Goal: Contribute content: Add original content to the website for others to see

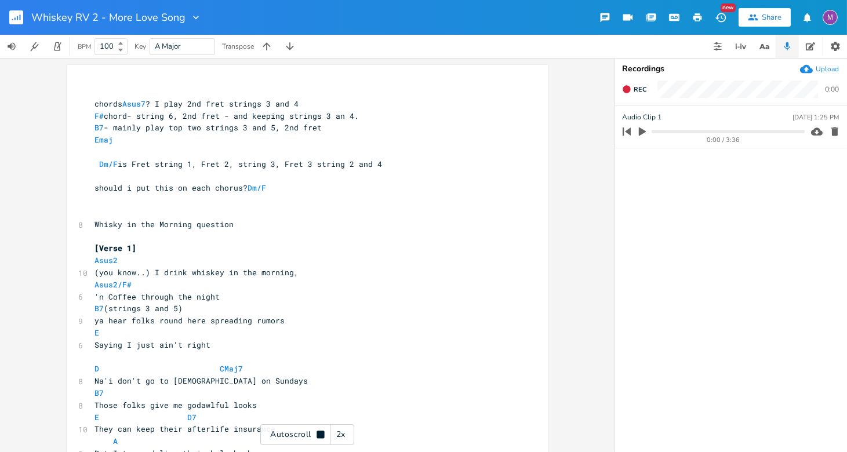
scroll to position [0, 6]
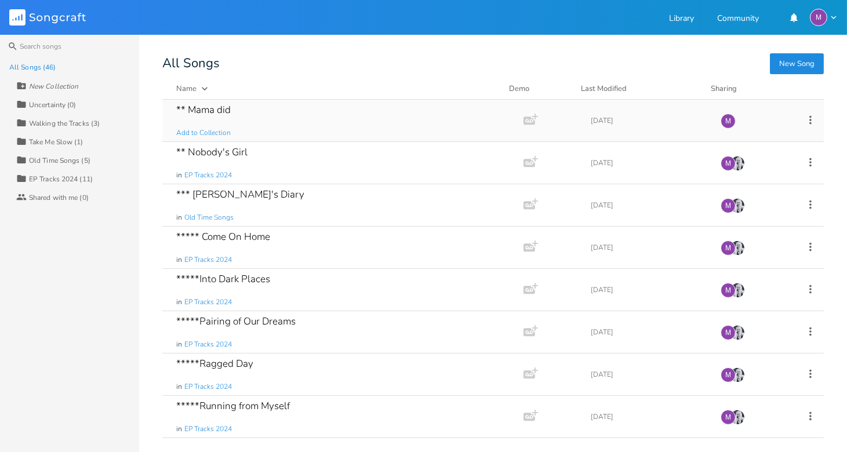
click at [220, 114] on div "** Mama did" at bounding box center [203, 110] width 55 height 10
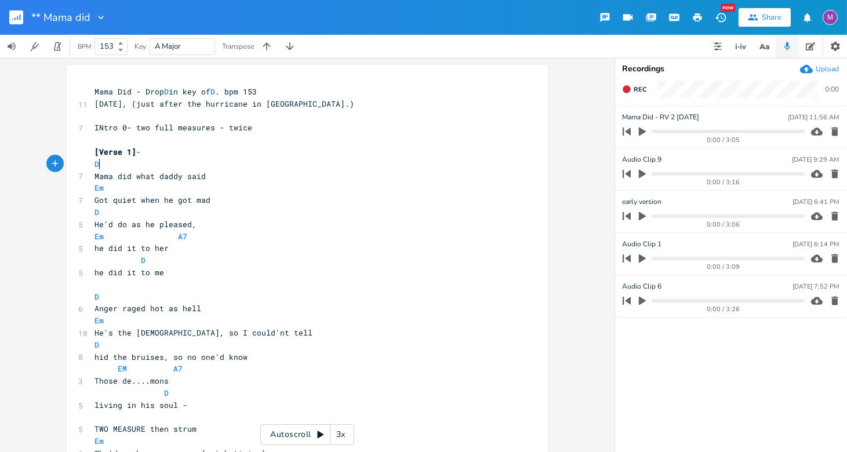
click at [96, 163] on pre "D" at bounding box center [301, 164] width 419 height 12
type textarea "m"
click at [320, 222] on pre "He'd do as he pleased," at bounding box center [301, 225] width 419 height 12
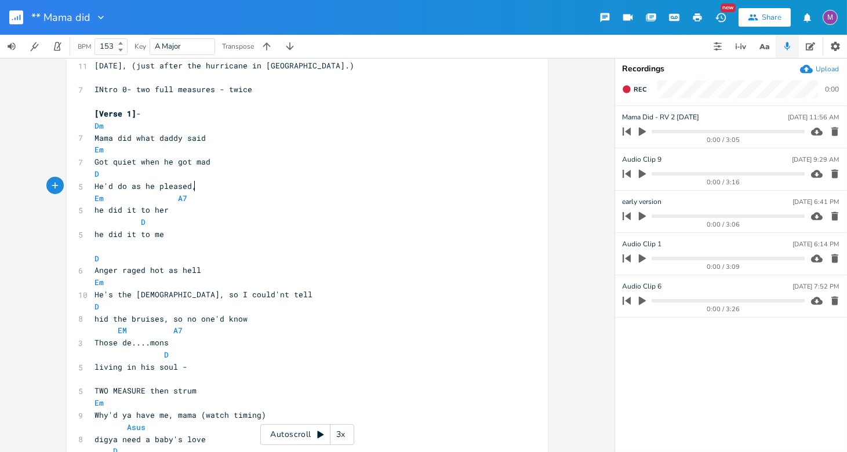
scroll to position [39, 0]
click at [141, 222] on pre "D" at bounding box center [301, 221] width 419 height 12
type textarea "m"
click at [96, 256] on span "D" at bounding box center [97, 257] width 5 height 10
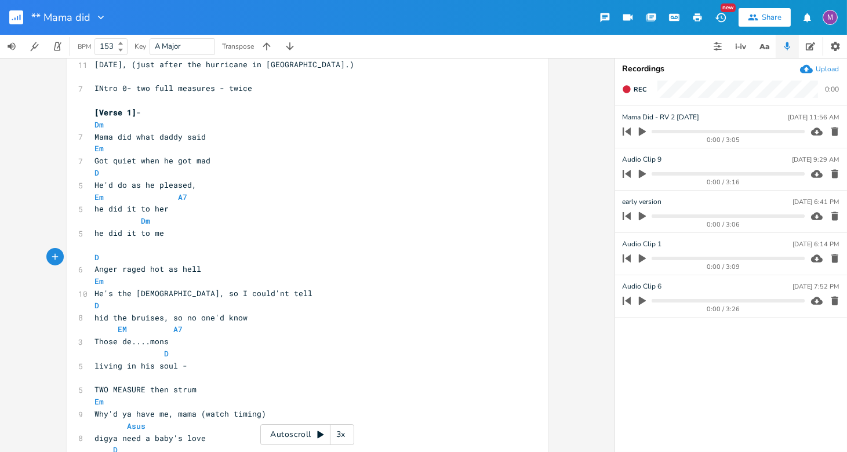
type textarea "m"
click at [361, 282] on pre "Em" at bounding box center [301, 281] width 419 height 12
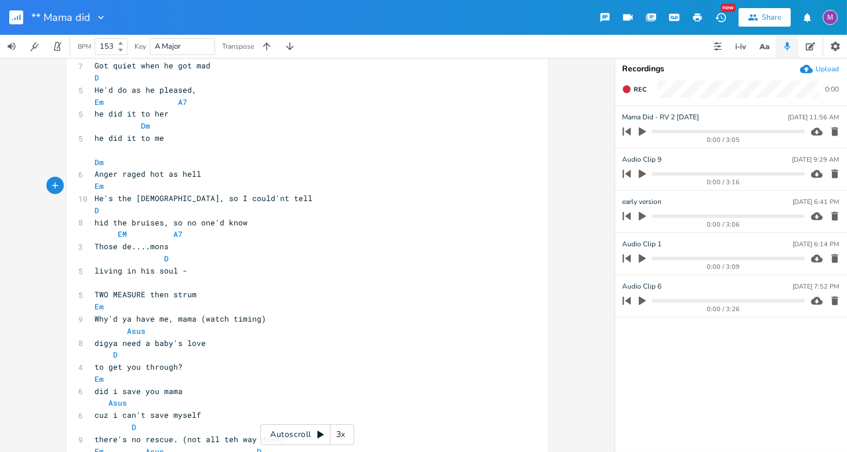
scroll to position [152, 0]
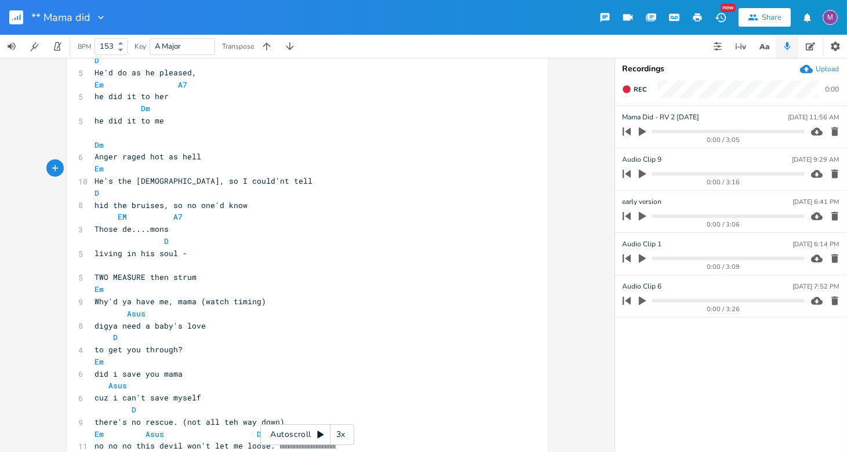
click at [164, 241] on pre "D" at bounding box center [301, 241] width 419 height 12
type textarea "m"
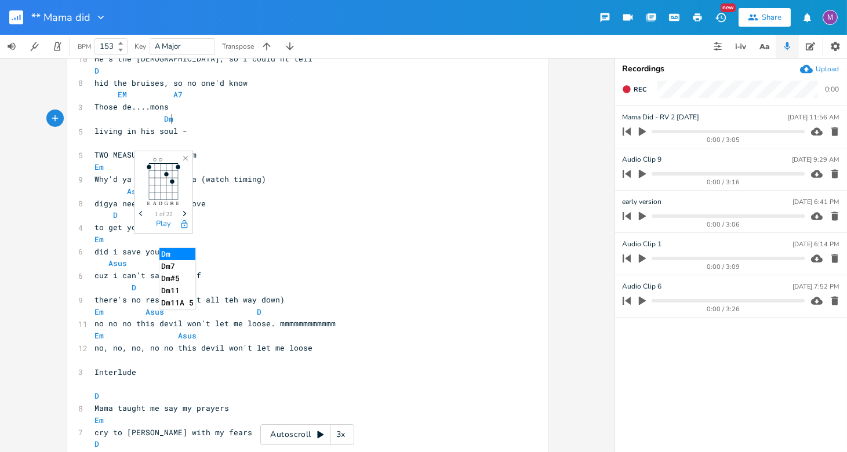
scroll to position [293, 0]
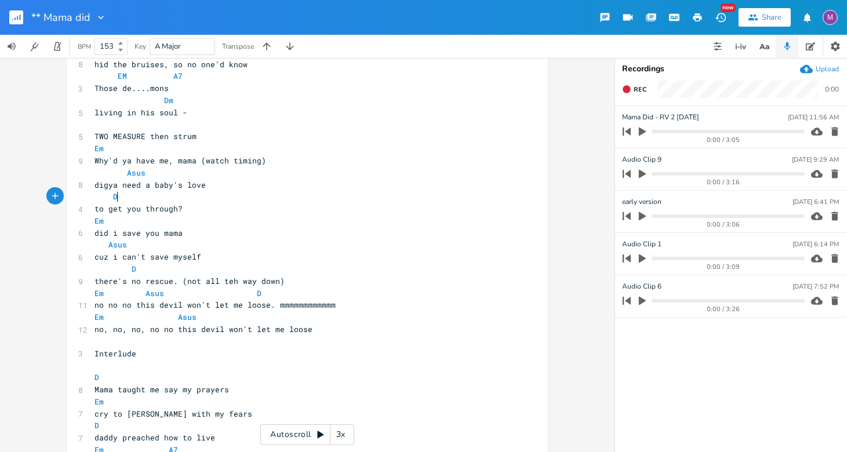
click at [114, 199] on pre "D" at bounding box center [301, 197] width 419 height 12
type textarea "m"
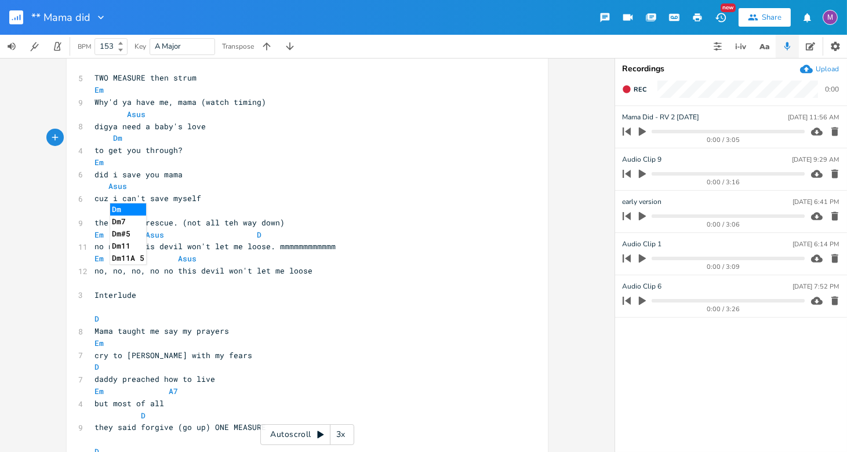
scroll to position [360, 0]
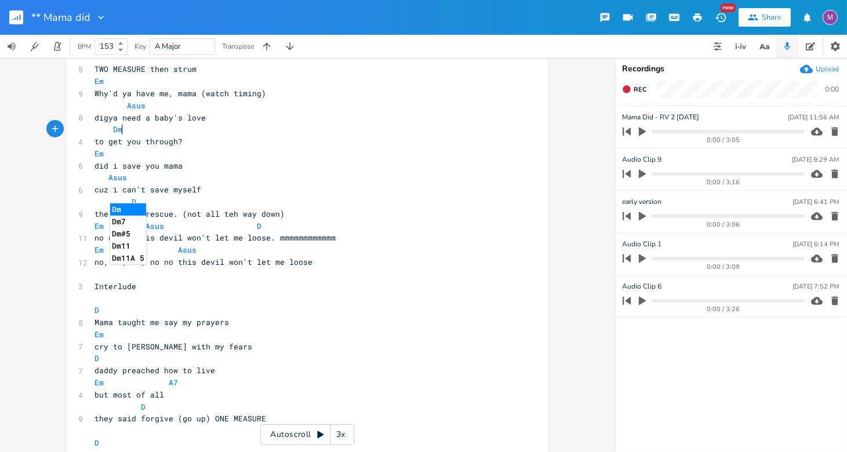
click at [146, 201] on pre "D" at bounding box center [301, 202] width 419 height 12
type textarea "m"
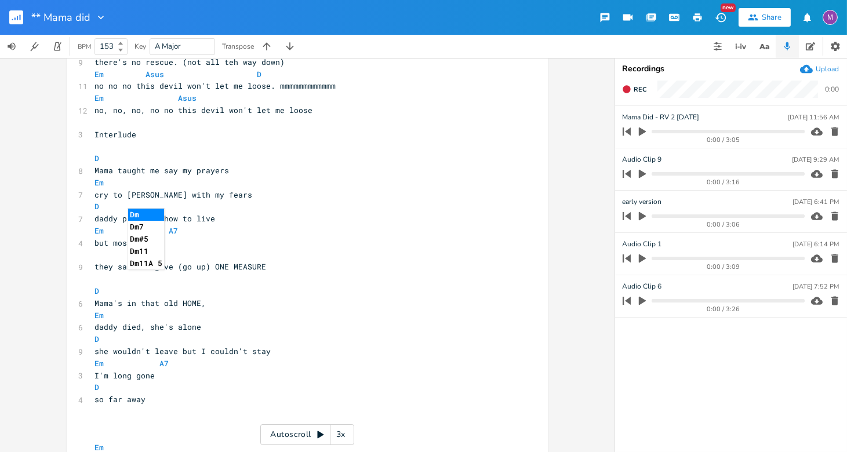
scroll to position [518, 0]
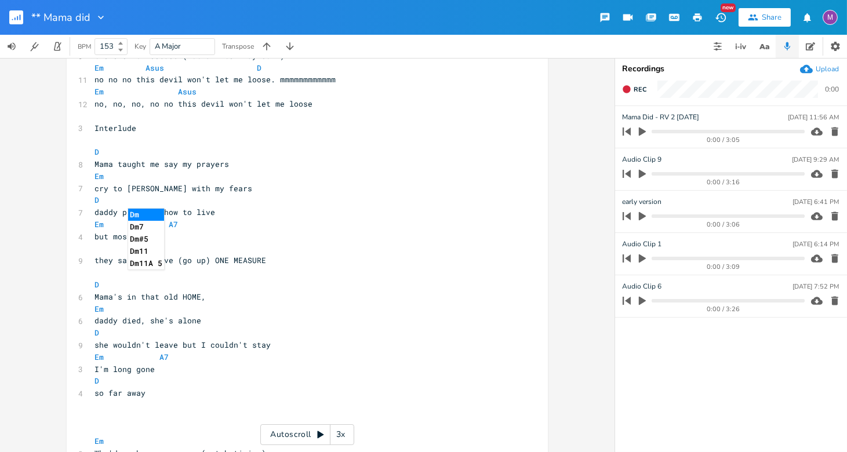
click at [96, 152] on span "D" at bounding box center [99, 152] width 9 height 10
type textarea "m"
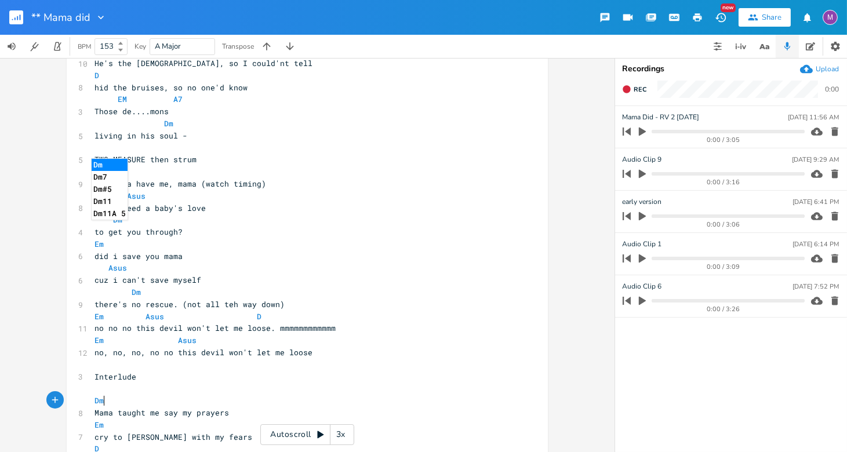
scroll to position [271, 0]
click at [362, 216] on pre "Dm" at bounding box center [301, 218] width 419 height 12
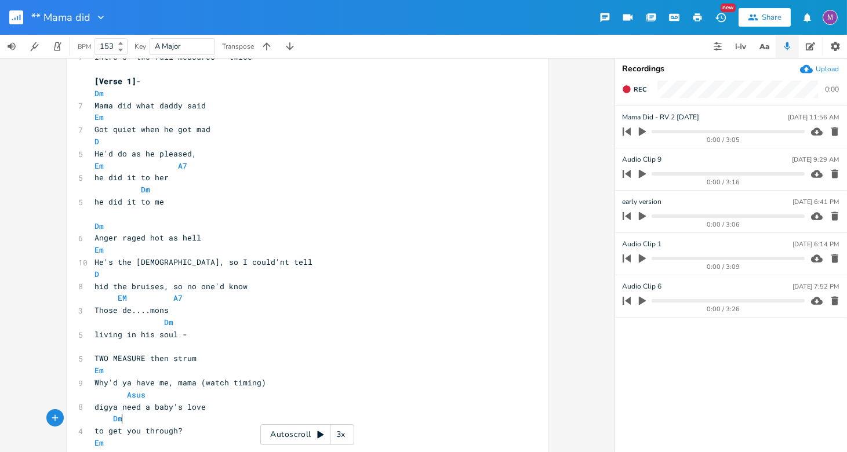
scroll to position [56, 0]
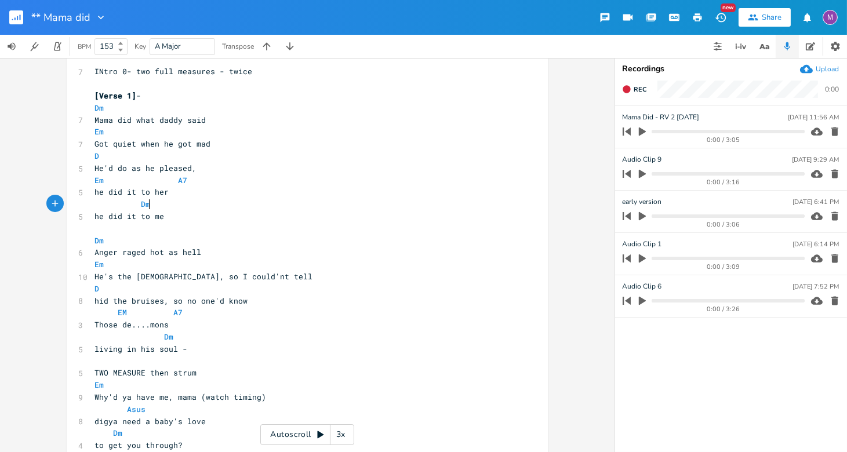
click at [147, 202] on pre "Dm" at bounding box center [301, 204] width 419 height 12
click at [101, 240] on pre "Dm" at bounding box center [301, 241] width 419 height 12
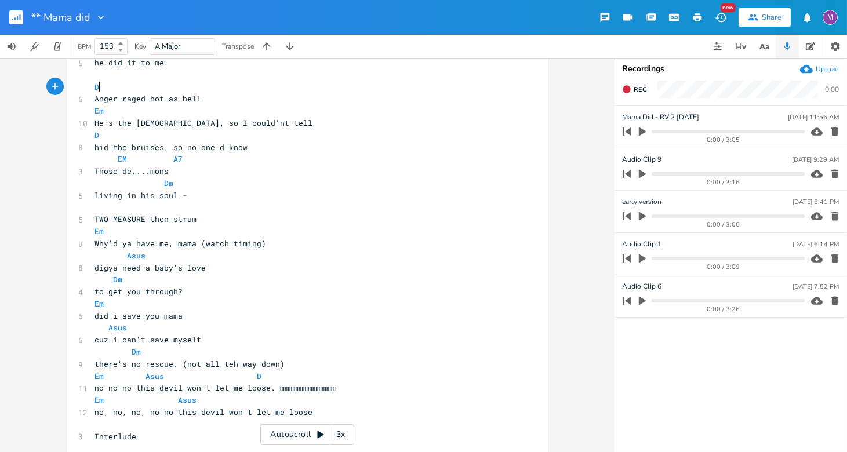
scroll to position [213, 0]
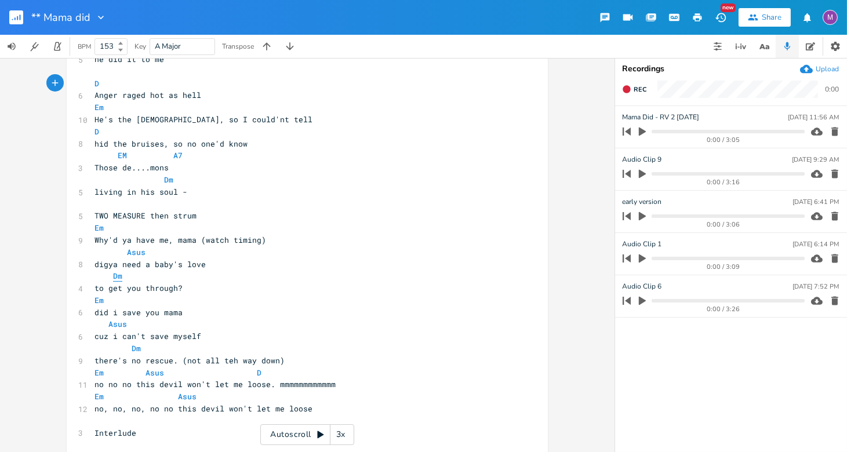
click at [118, 278] on span "Dm" at bounding box center [117, 276] width 9 height 11
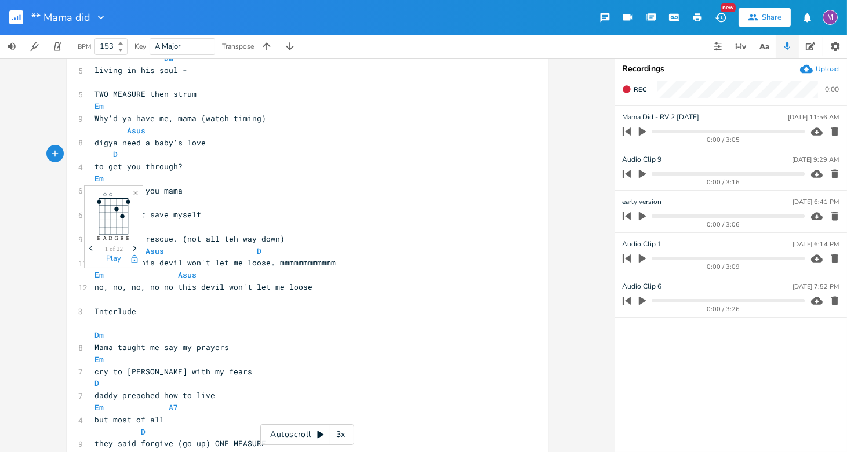
scroll to position [346, 0]
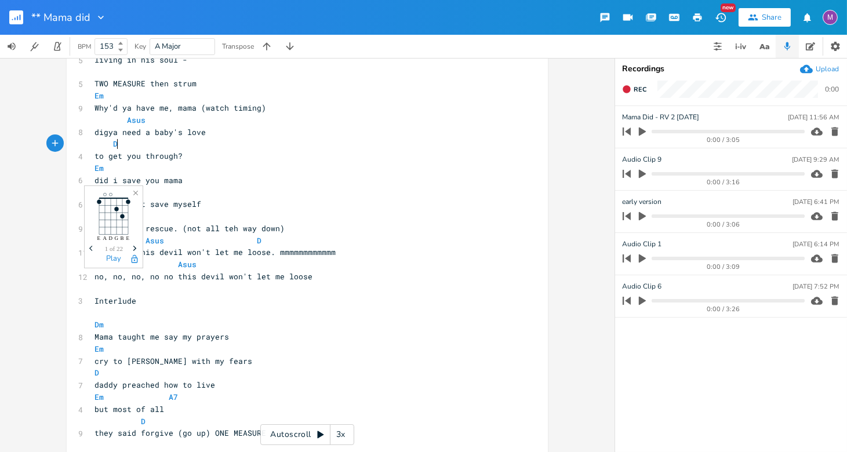
click at [100, 324] on span "Dm" at bounding box center [102, 325] width 14 height 10
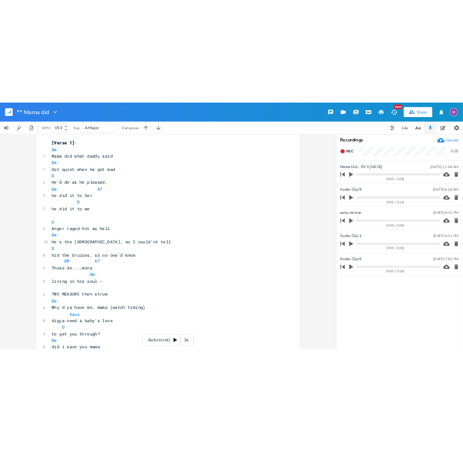
scroll to position [0, 0]
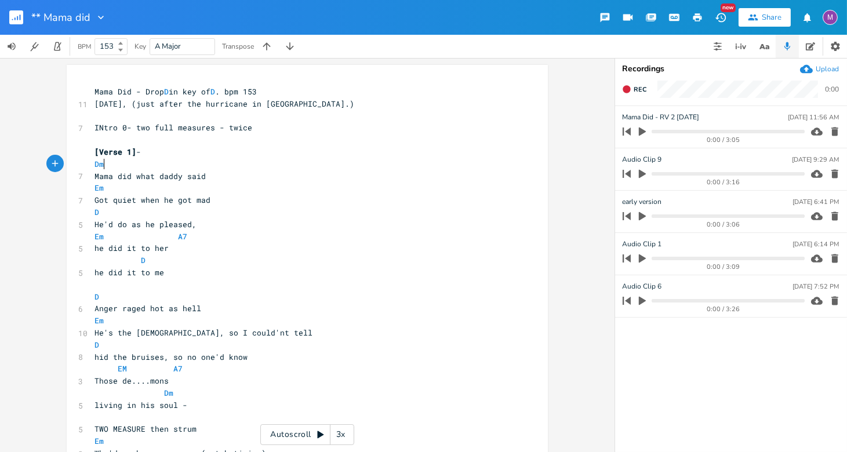
click at [102, 165] on pre "Dm" at bounding box center [301, 164] width 419 height 12
click at [170, 394] on pre "Dm" at bounding box center [301, 393] width 419 height 12
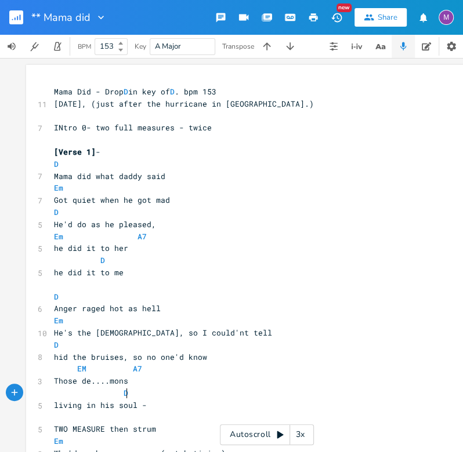
click at [14, 12] on rect "button" at bounding box center [16, 17] width 14 height 14
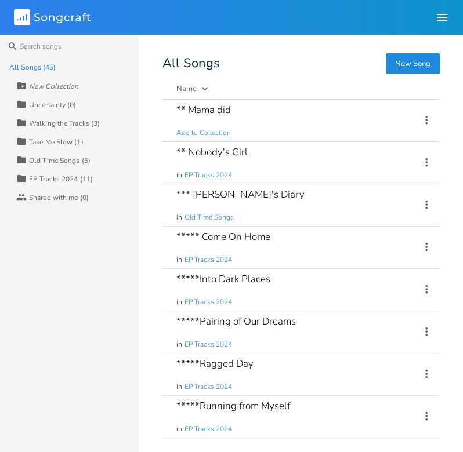
click at [36, 68] on div "All Songs (46)" at bounding box center [32, 67] width 46 height 7
click at [38, 64] on div "All Songs (46)" at bounding box center [32, 67] width 46 height 7
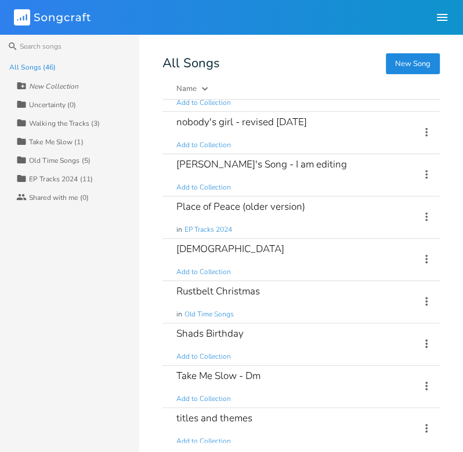
scroll to position [1592, 0]
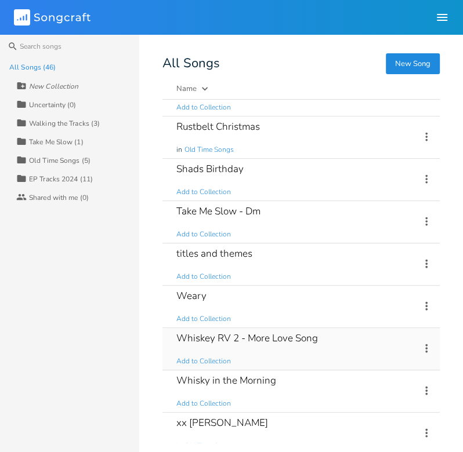
click at [420, 342] on icon at bounding box center [426, 348] width 13 height 13
click at [362, 266] on span "Collection Collections" at bounding box center [354, 266] width 46 height 8
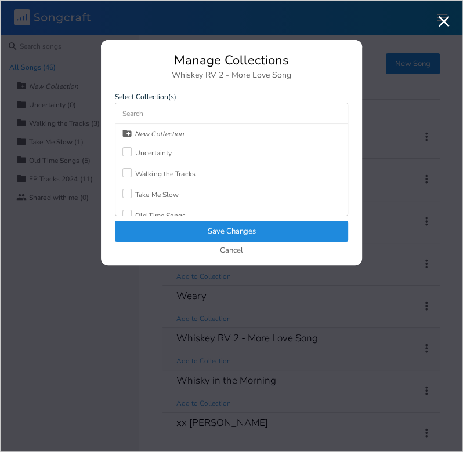
click at [125, 151] on div at bounding box center [126, 151] width 9 height 9
click at [206, 228] on button "Save Changes" at bounding box center [231, 231] width 233 height 21
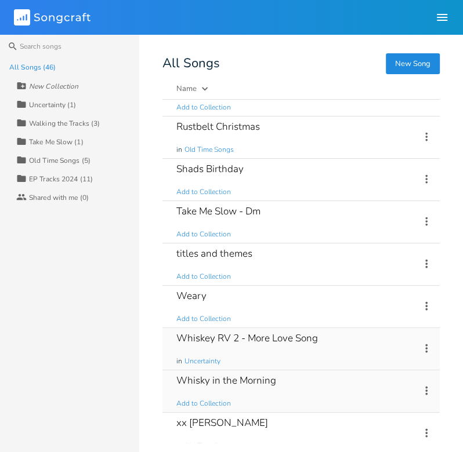
click at [425, 386] on icon at bounding box center [426, 390] width 2 height 9
click at [189, 399] on span "Add to Collection" at bounding box center [203, 404] width 55 height 10
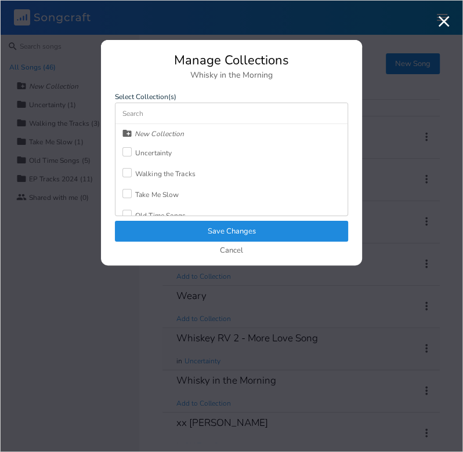
click at [119, 154] on div "New Collection Uncertainty Walking the Tracks Take Me Slow Old Time Songs EP Tr…" at bounding box center [231, 170] width 232 height 92
click at [132, 152] on label at bounding box center [128, 153] width 13 height 12
click at [201, 228] on button "Save Changes" at bounding box center [231, 231] width 233 height 21
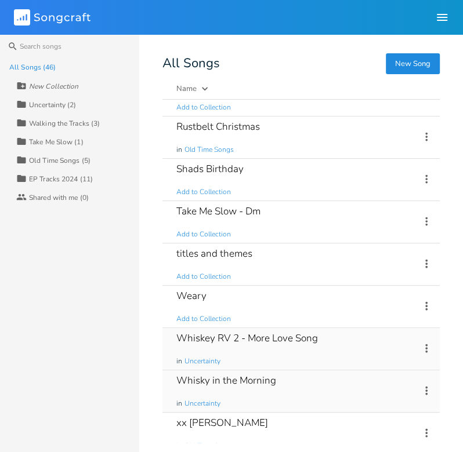
click at [420, 384] on icon at bounding box center [426, 390] width 13 height 13
click at [361, 325] on span "Collaborators Sharing" at bounding box center [348, 327] width 35 height 8
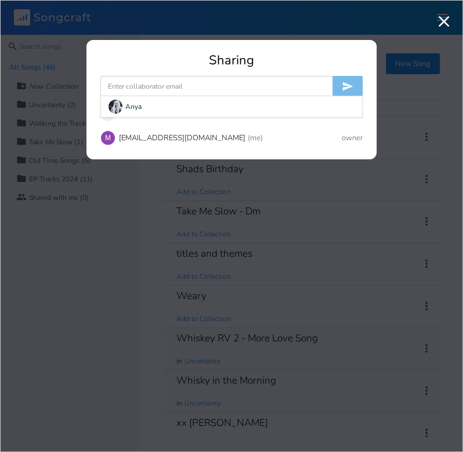
click at [208, 84] on input at bounding box center [216, 86] width 232 height 21
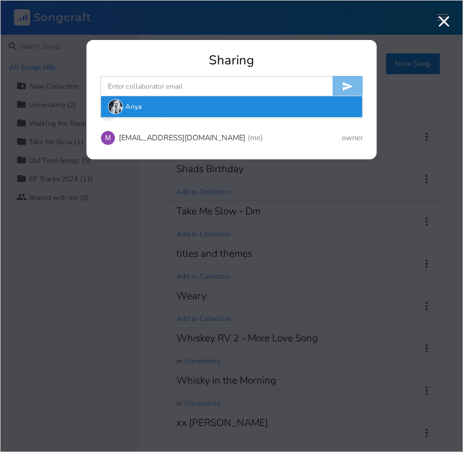
click at [134, 108] on div "Anya" at bounding box center [231, 106] width 261 height 21
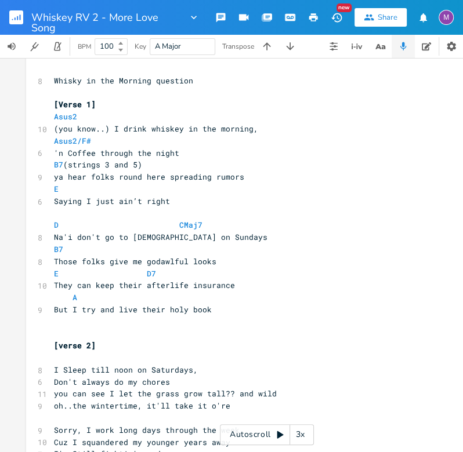
scroll to position [151, 0]
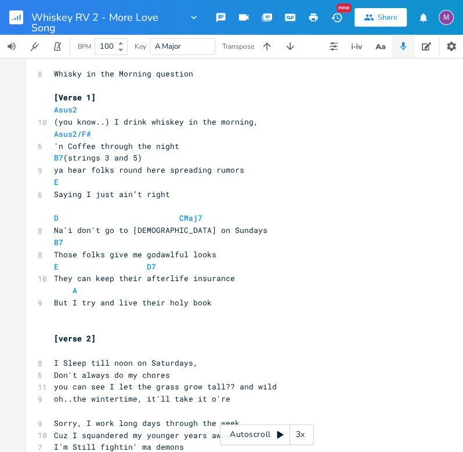
click at [65, 292] on span "A" at bounding box center [65, 290] width 23 height 10
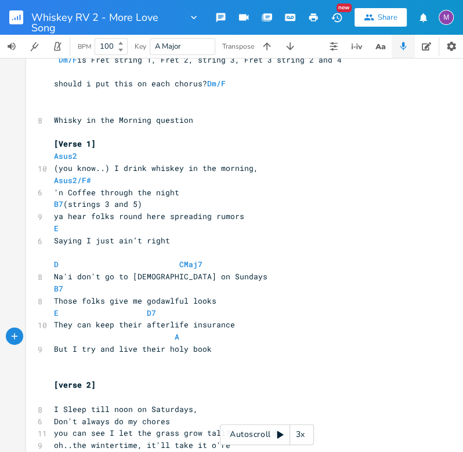
scroll to position [94, 0]
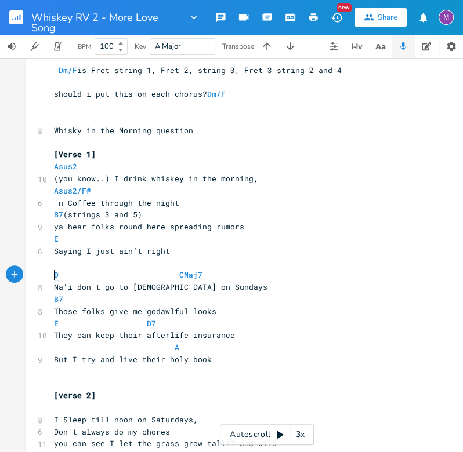
click at [54, 277] on span "D" at bounding box center [56, 275] width 5 height 11
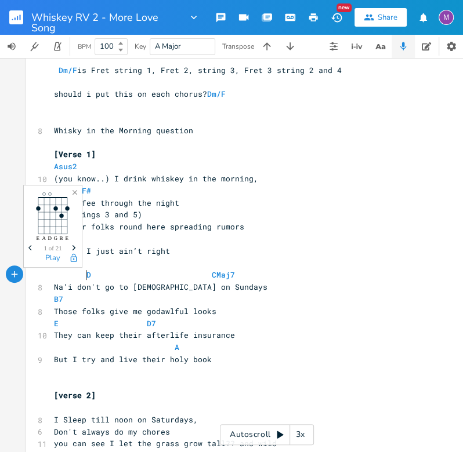
scroll to position [0, 14]
click at [202, 274] on span "D CMaj7" at bounding box center [147, 275] width 186 height 10
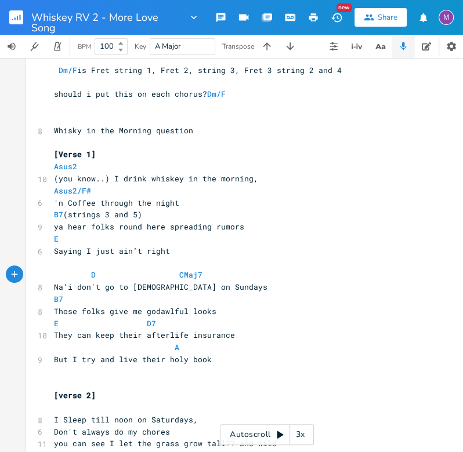
click at [52, 302] on pre "B7" at bounding box center [261, 299] width 419 height 12
click at [52, 324] on pre "E D7" at bounding box center [261, 324] width 419 height 12
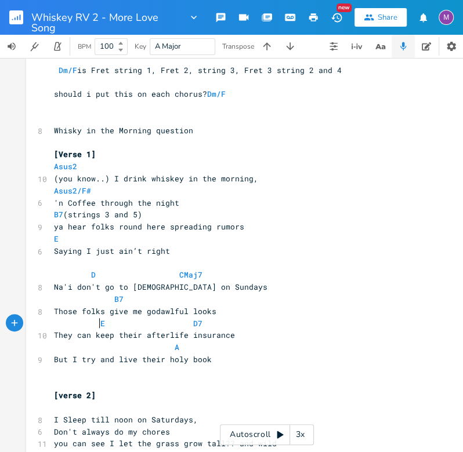
click at [171, 322] on span "E D7" at bounding box center [128, 323] width 148 height 10
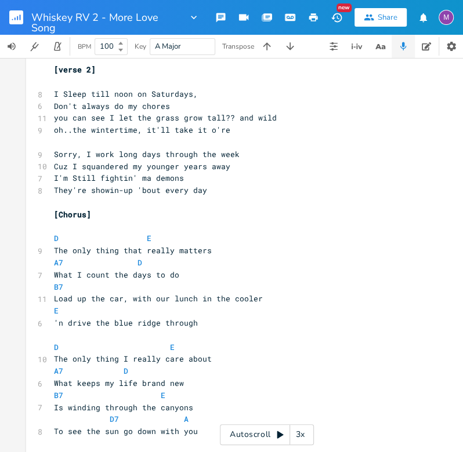
scroll to position [429, 0]
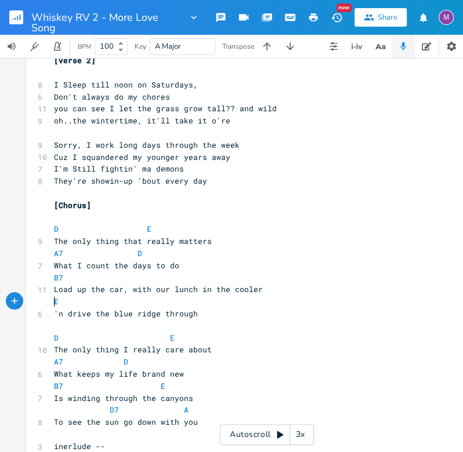
click at [52, 305] on pre "E" at bounding box center [261, 302] width 419 height 12
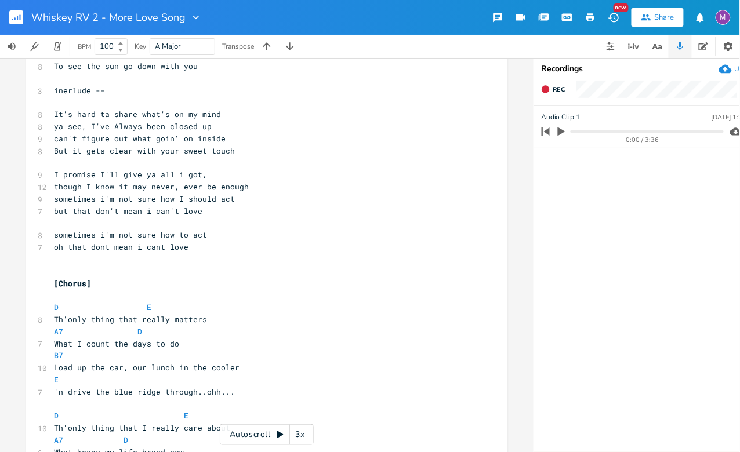
scroll to position [990, 0]
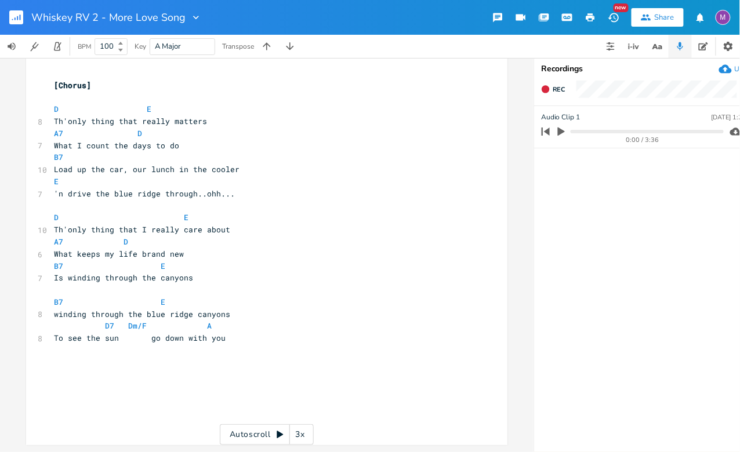
click at [20, 12] on rect "button" at bounding box center [16, 17] width 14 height 14
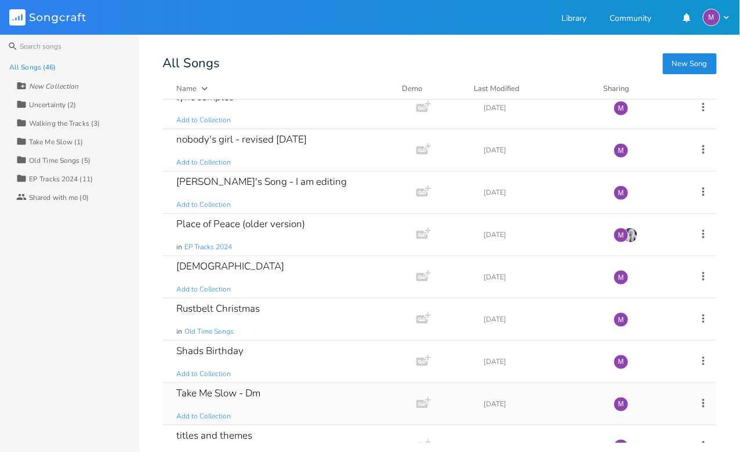
scroll to position [1592, 0]
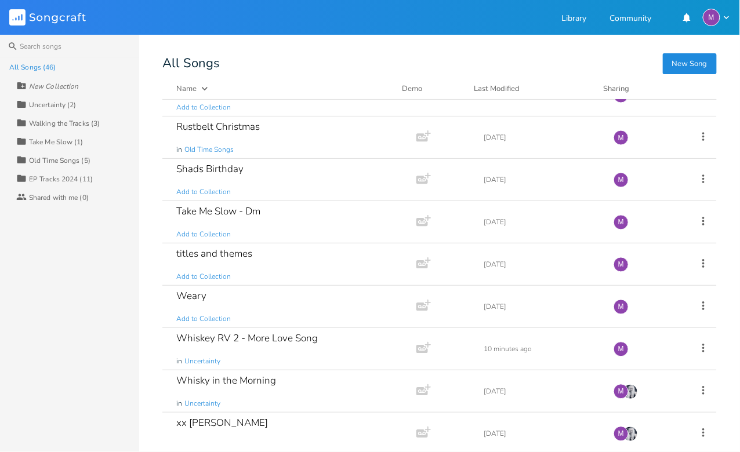
click at [54, 106] on div "Uncertainty (2)" at bounding box center [53, 104] width 48 height 7
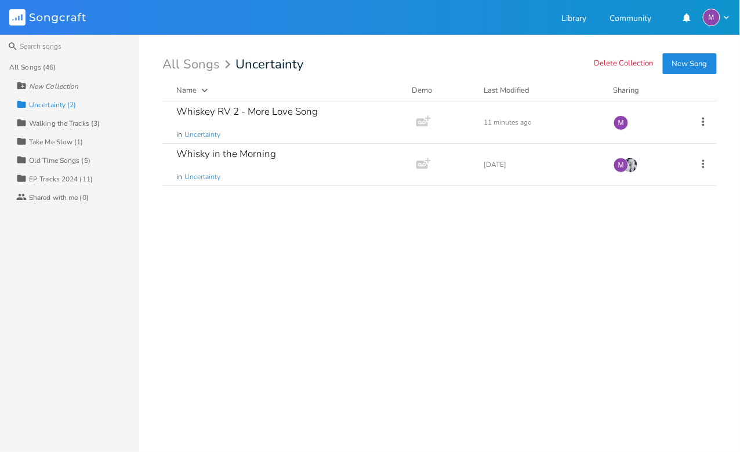
click at [50, 64] on div "All Songs (46)" at bounding box center [32, 67] width 46 height 7
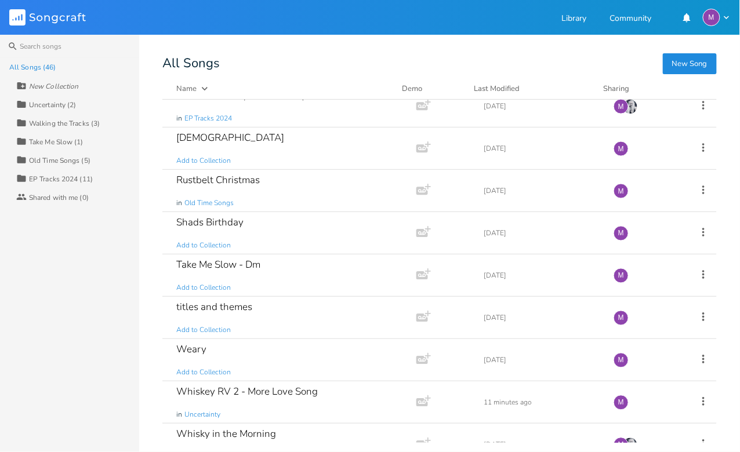
scroll to position [1544, 0]
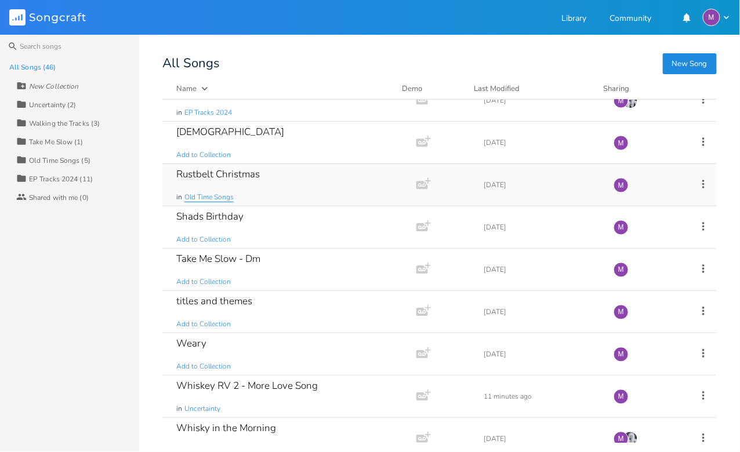
click at [220, 193] on span "Old Time Songs" at bounding box center [208, 198] width 49 height 10
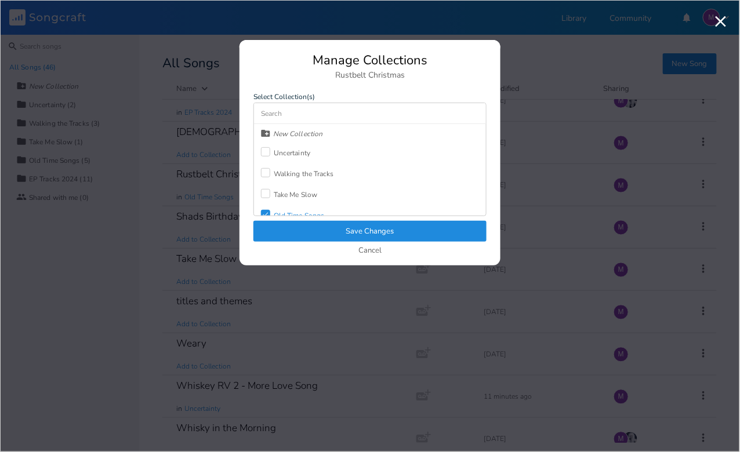
click at [263, 151] on div at bounding box center [265, 151] width 9 height 9
click at [354, 231] on button "Save Changes" at bounding box center [369, 231] width 233 height 21
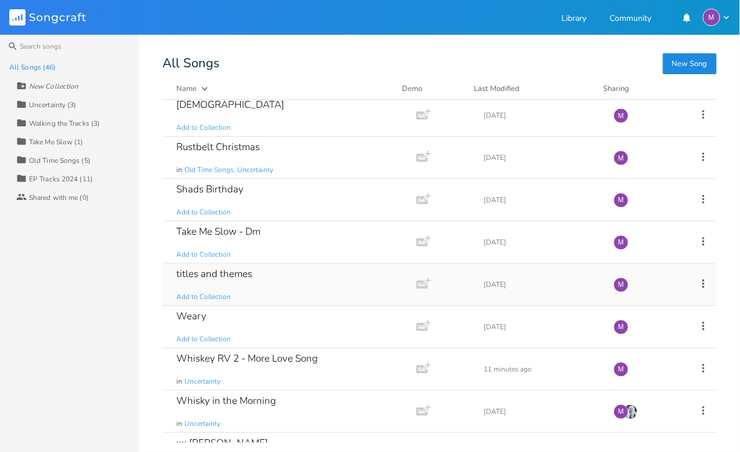
scroll to position [1573, 0]
click at [349, 305] on div "Weary Add to Collection" at bounding box center [287, 326] width 222 height 42
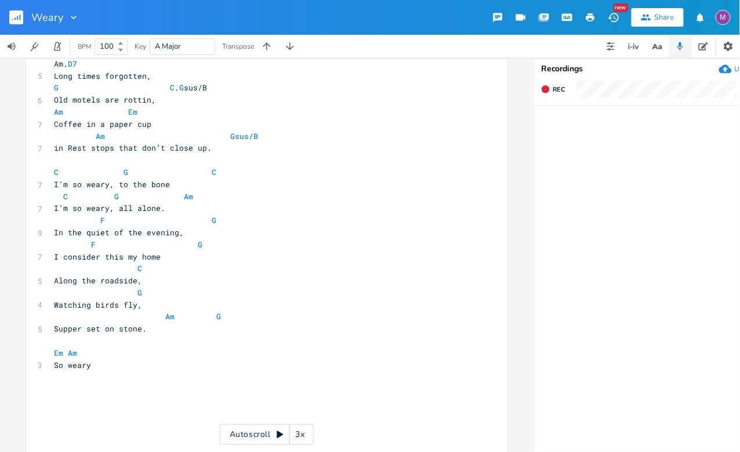
scroll to position [232, 0]
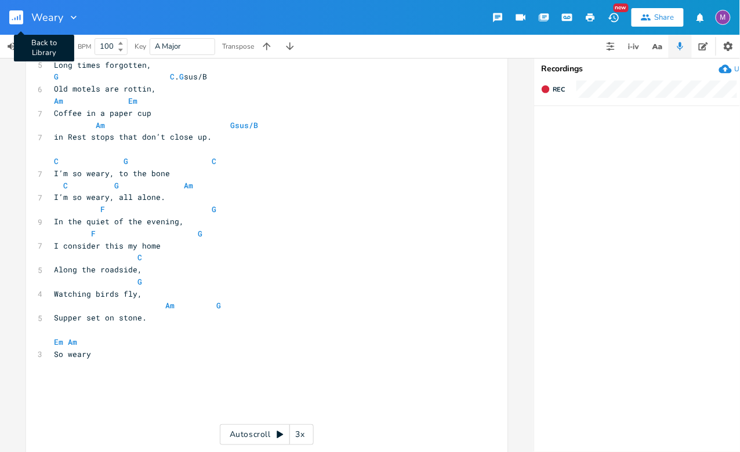
click at [20, 12] on rect "button" at bounding box center [16, 17] width 14 height 14
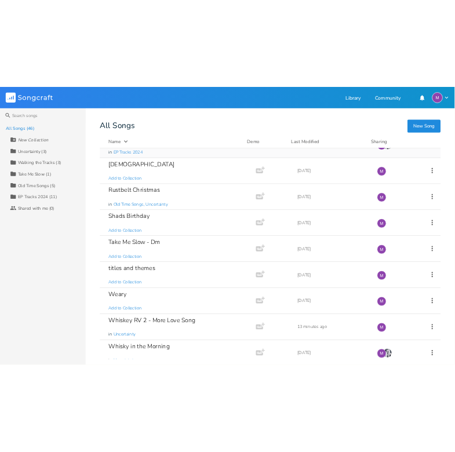
scroll to position [1556, 0]
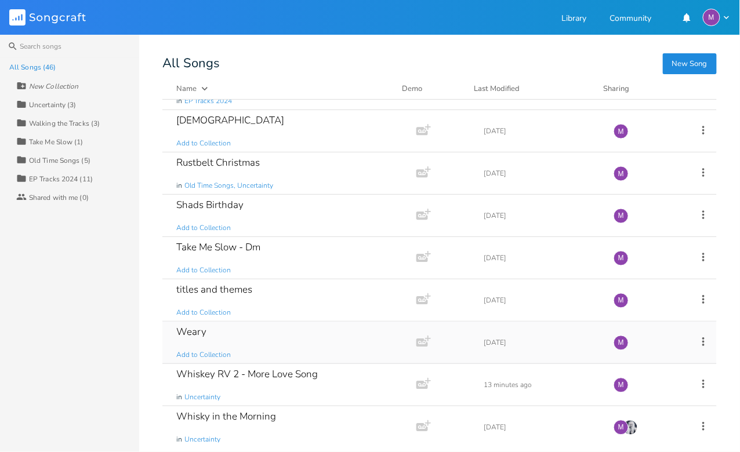
click at [282, 322] on div "Weary Add to Collection" at bounding box center [287, 343] width 222 height 42
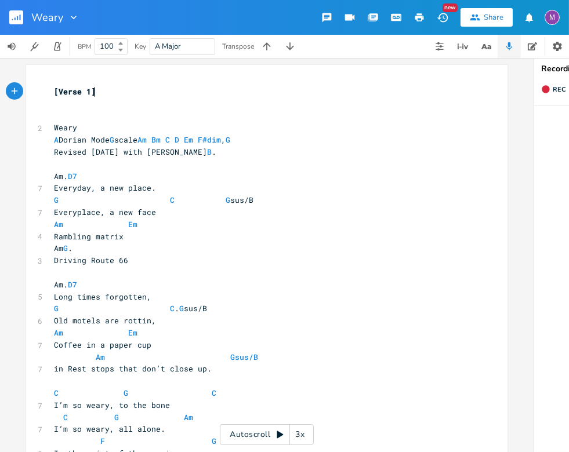
click at [21, 16] on rect "button" at bounding box center [16, 17] width 14 height 14
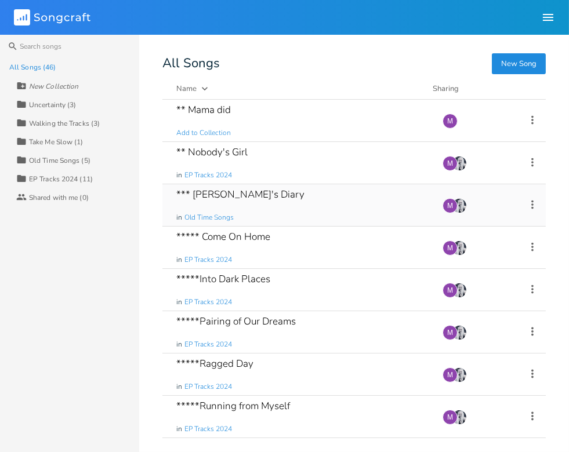
click at [339, 202] on div "*** Grannie's Diary in Old Time Songs" at bounding box center [302, 205] width 252 height 42
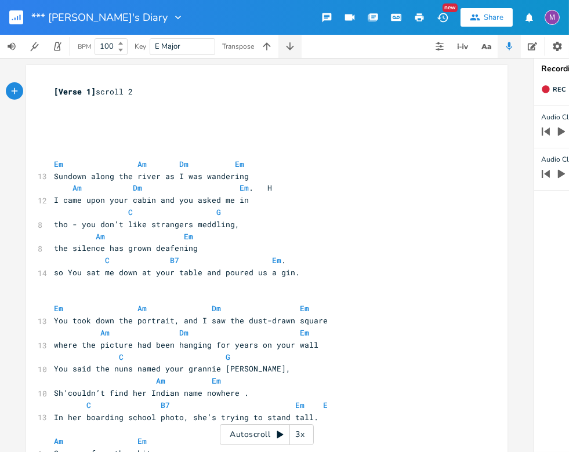
click at [287, 47] on icon "button" at bounding box center [290, 47] width 12 height 12
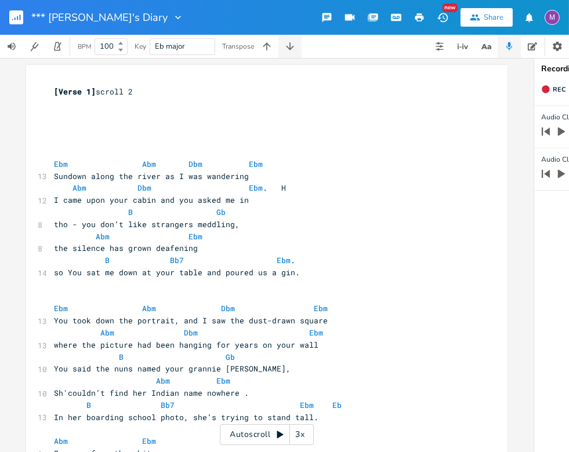
click at [287, 47] on icon "button" at bounding box center [290, 47] width 12 height 12
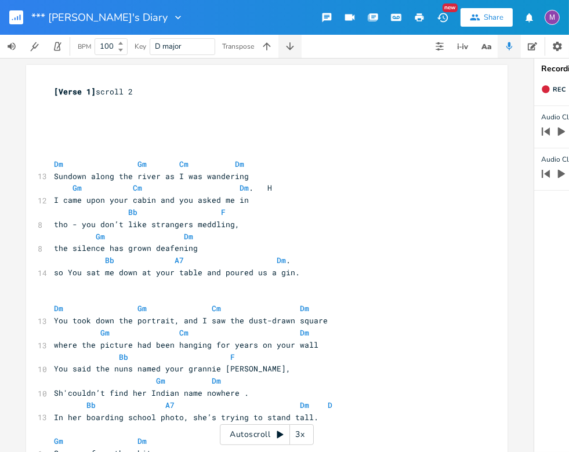
click at [292, 46] on icon "button" at bounding box center [290, 47] width 12 height 12
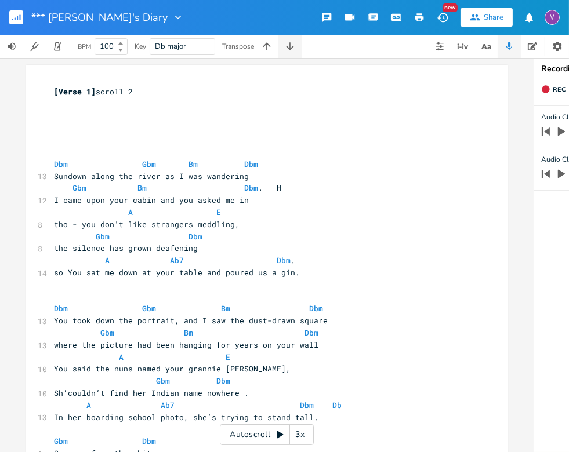
click at [292, 46] on icon "button" at bounding box center [290, 47] width 12 height 12
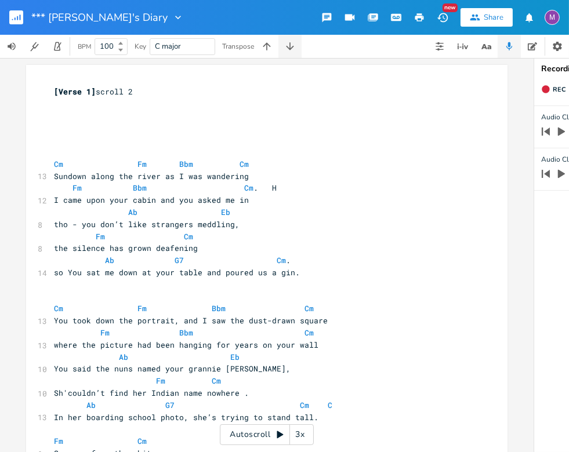
click at [292, 46] on icon "button" at bounding box center [290, 47] width 12 height 12
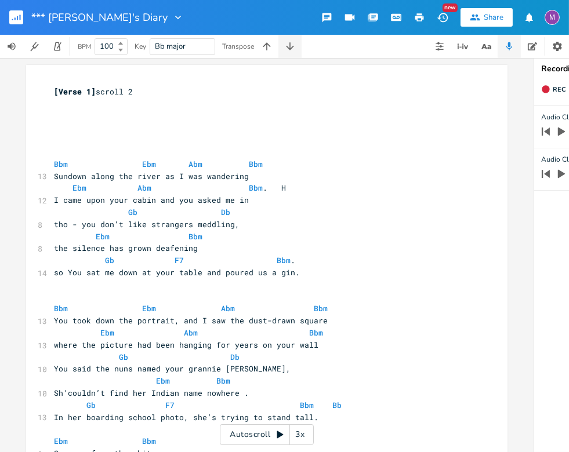
click at [292, 46] on icon "button" at bounding box center [290, 47] width 12 height 12
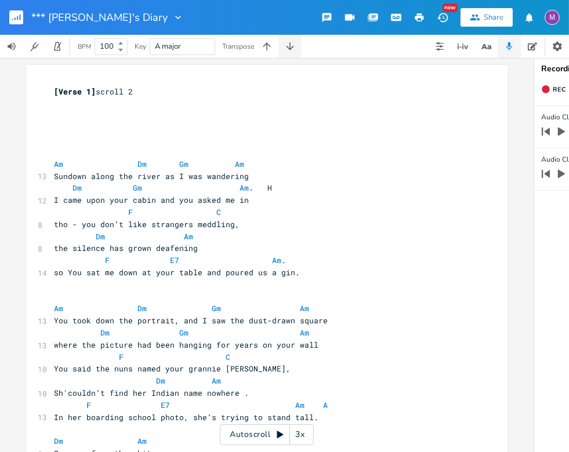
click at [292, 46] on icon "button" at bounding box center [290, 47] width 12 height 12
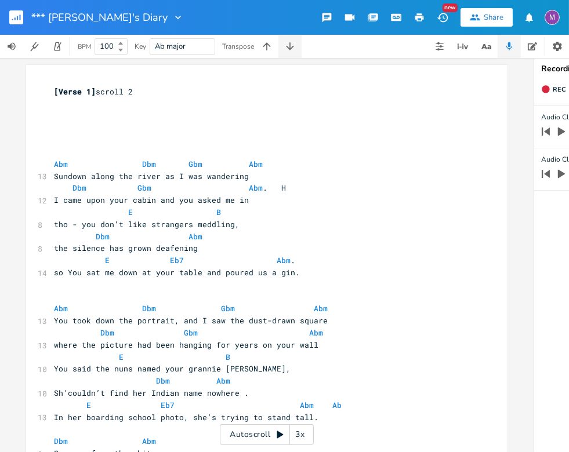
click at [292, 46] on icon "button" at bounding box center [290, 47] width 12 height 12
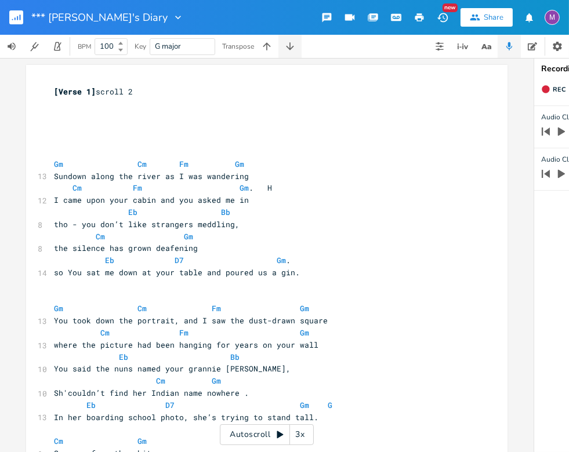
click at [292, 46] on icon "button" at bounding box center [290, 47] width 12 height 12
click at [462, 137] on button "button" at bounding box center [561, 131] width 15 height 19
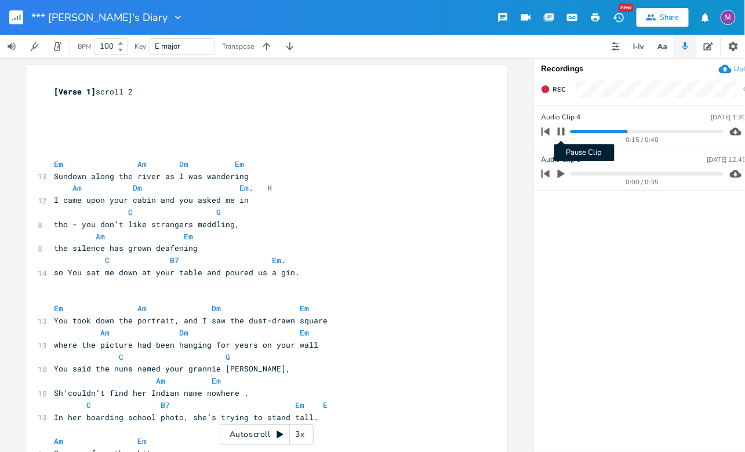
click at [462, 132] on icon "button" at bounding box center [561, 131] width 9 height 9
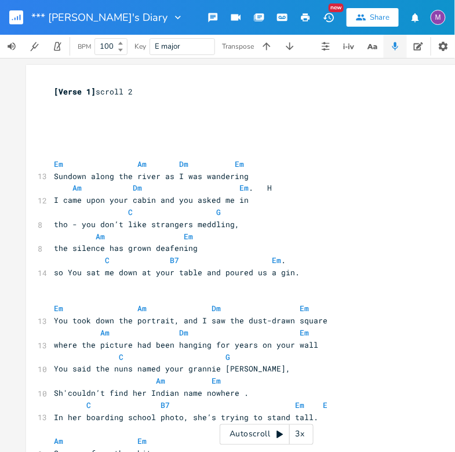
click at [299, 435] on div "3x" at bounding box center [300, 434] width 21 height 21
click at [299, 435] on div "4x" at bounding box center [300, 434] width 21 height 21
click at [295, 435] on div "5x" at bounding box center [300, 434] width 21 height 21
click at [295, 436] on div "1x" at bounding box center [300, 434] width 21 height 21
click at [280, 434] on icon at bounding box center [280, 435] width 6 height 8
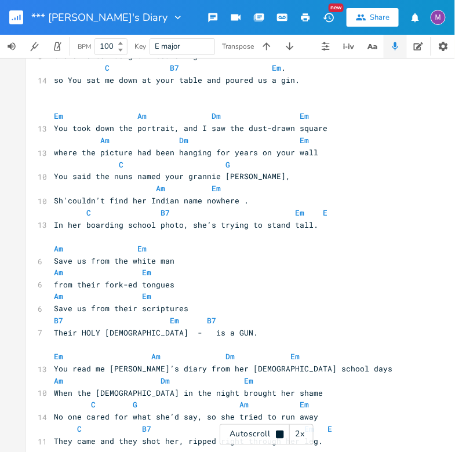
click at [14, 17] on rect "button" at bounding box center [16, 17] width 14 height 14
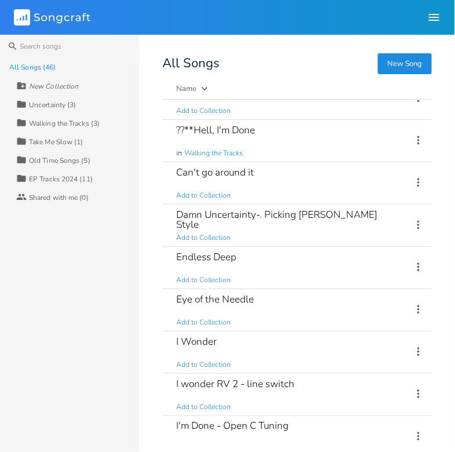
scroll to position [1592, 0]
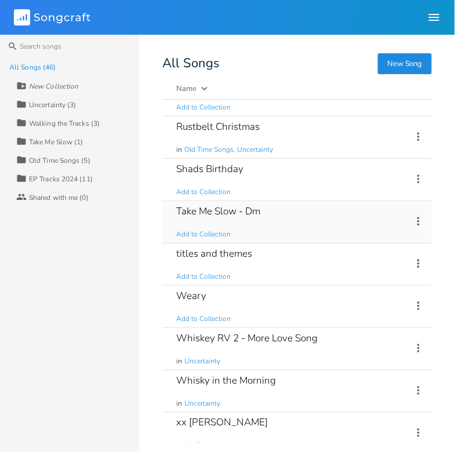
click at [284, 216] on div "Take Me Slow - Dm Add to Collection" at bounding box center [287, 222] width 222 height 42
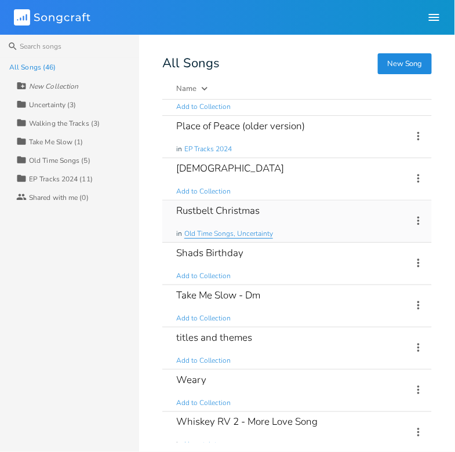
scroll to position [1523, 0]
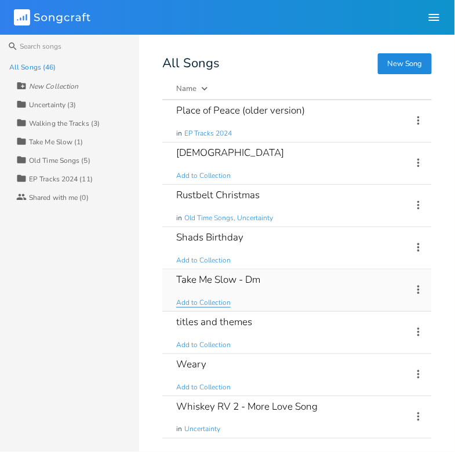
click at [216, 298] on span "Add to Collection" at bounding box center [203, 303] width 55 height 10
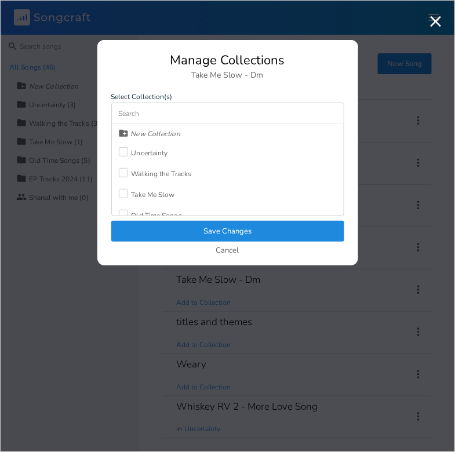
click at [125, 151] on div at bounding box center [123, 151] width 9 height 9
click at [183, 228] on button "Save Changes" at bounding box center [227, 231] width 233 height 21
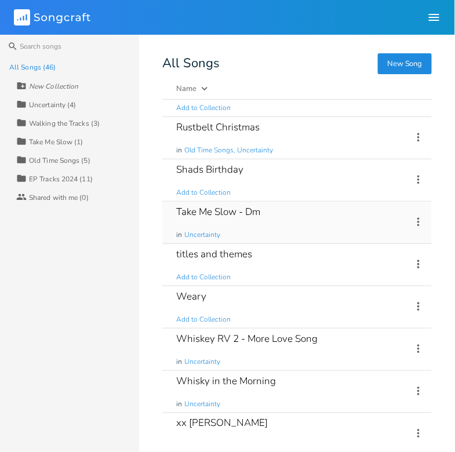
scroll to position [1592, 0]
click at [211, 418] on div "xx [PERSON_NAME]" at bounding box center [222, 423] width 92 height 10
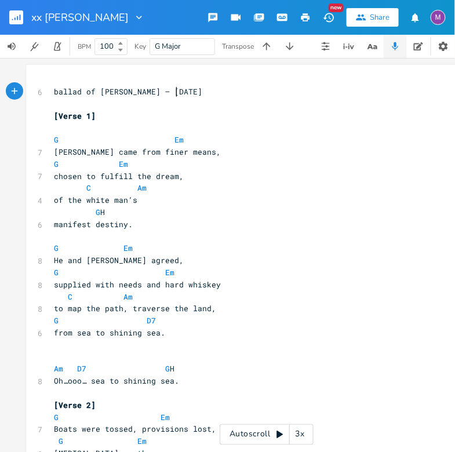
click at [19, 18] on rect "button" at bounding box center [16, 17] width 14 height 14
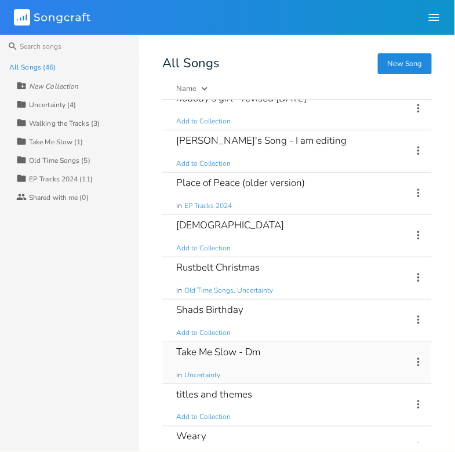
scroll to position [1592, 0]
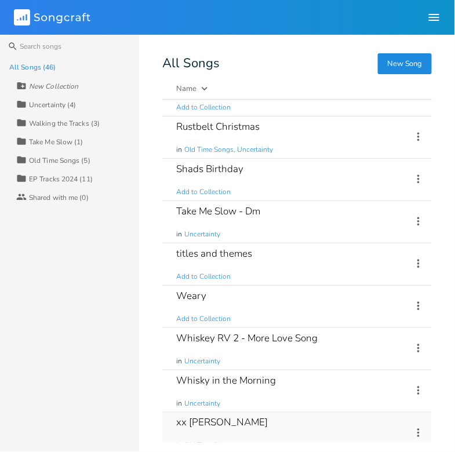
click at [196, 441] on span "Old Time Songs" at bounding box center [208, 446] width 49 height 10
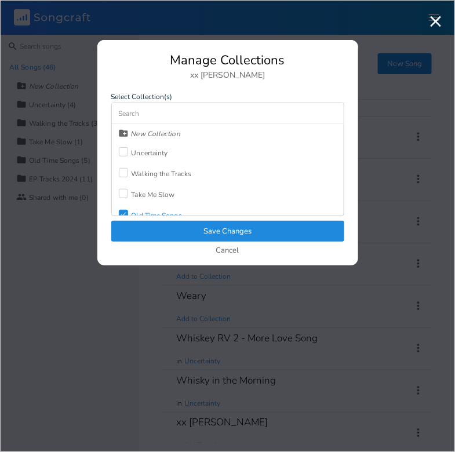
click at [126, 153] on div at bounding box center [123, 151] width 9 height 9
click at [180, 226] on button "Save Changes" at bounding box center [227, 231] width 233 height 21
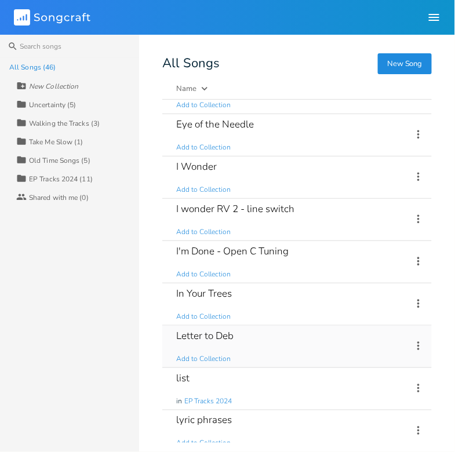
scroll to position [1039, 0]
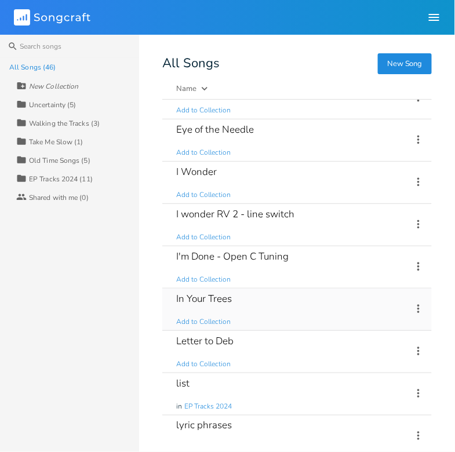
click at [253, 297] on div "In Your Trees Add to Collection" at bounding box center [287, 310] width 222 height 42
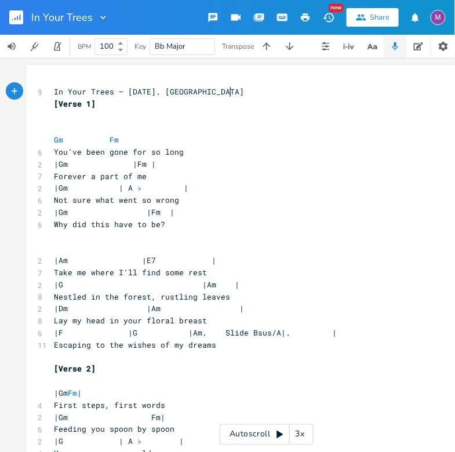
click at [8, 16] on div "In Your Trees" at bounding box center [54, 17] width 109 height 35
click at [16, 19] on rect "button" at bounding box center [16, 17] width 14 height 14
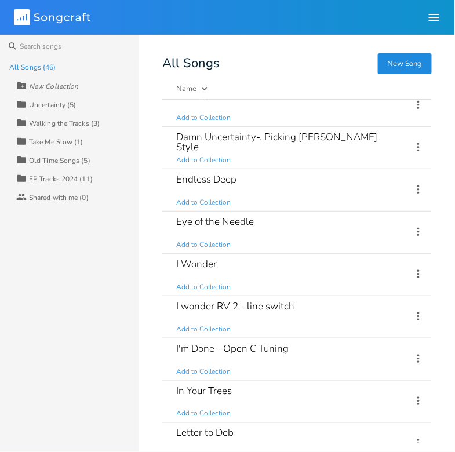
scroll to position [942, 0]
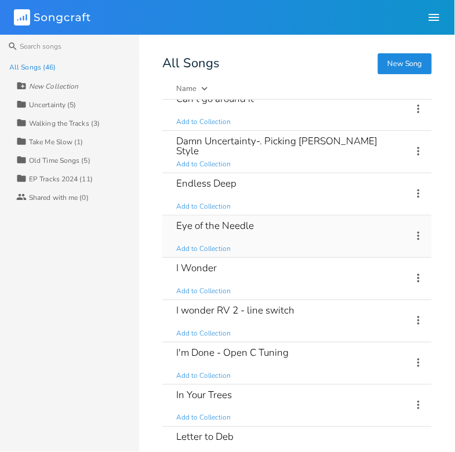
click at [258, 240] on div "Eye of the Needle Add to Collection" at bounding box center [287, 237] width 222 height 42
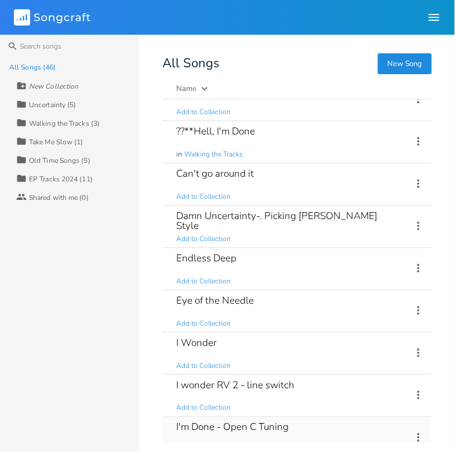
scroll to position [864, 0]
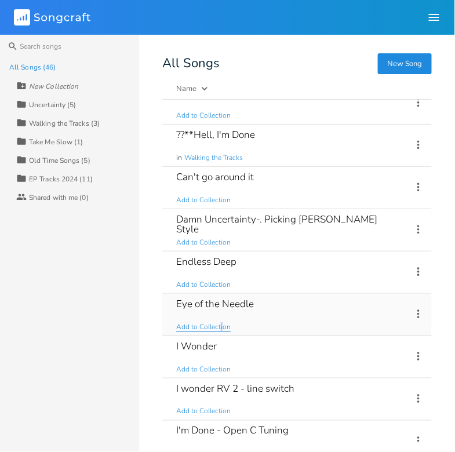
click at [221, 322] on span "Add to Collection" at bounding box center [203, 327] width 55 height 10
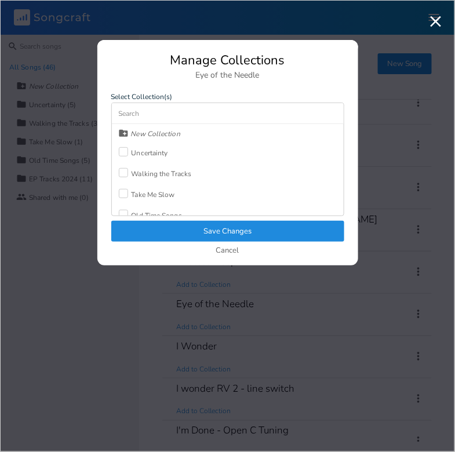
click at [121, 151] on div at bounding box center [123, 151] width 9 height 9
click at [177, 224] on button "Save Changes" at bounding box center [227, 231] width 233 height 21
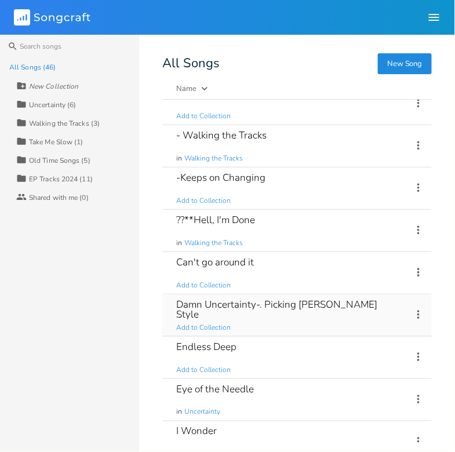
scroll to position [764, 0]
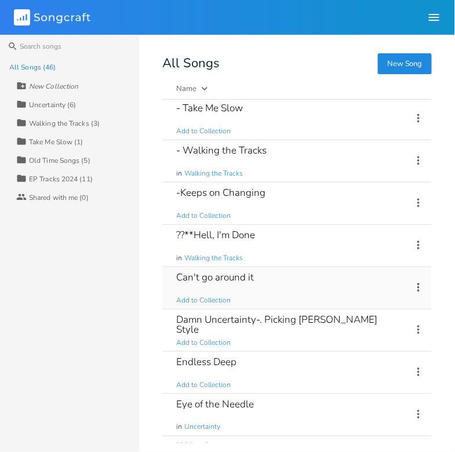
click at [321, 286] on div "Can't go around it Add to Collection" at bounding box center [287, 288] width 222 height 42
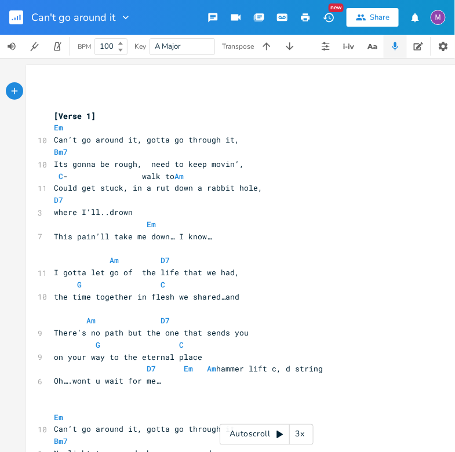
click at [273, 434] on div "Autoscroll 3x" at bounding box center [267, 434] width 94 height 21
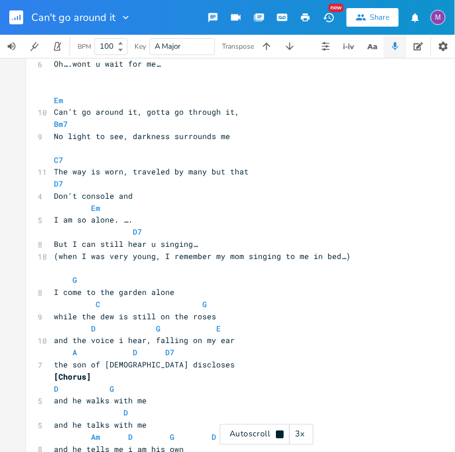
click at [64, 161] on pre "C7" at bounding box center [261, 161] width 419 height 12
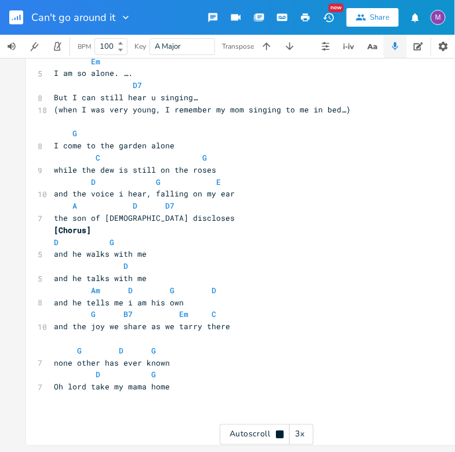
scroll to position [471, 0]
type textarea "D G Oh lord take my mama home"
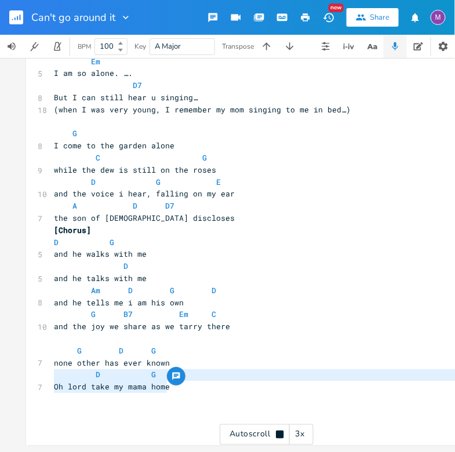
drag, startPoint x: 176, startPoint y: 382, endPoint x: 34, endPoint y: 372, distance: 142.4
click at [34, 372] on div "D G Oh lord take my mama home x ​ ​ [Verse 1] Em 10 Can’t go around it, gotta g…" at bounding box center [266, 22] width 481 height 845
click at [154, 369] on pre "D G" at bounding box center [261, 375] width 419 height 12
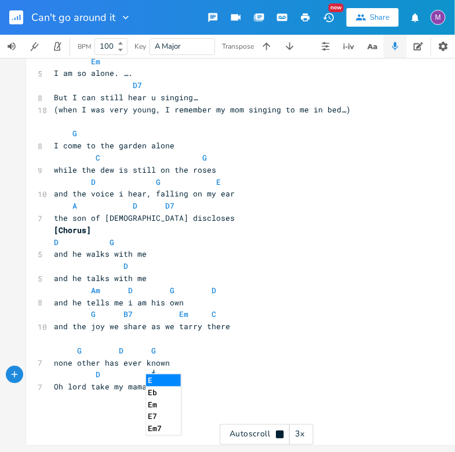
type textarea "Em"
click at [229, 423] on div "x ​ ​ [Verse 1] Em 10 Can’t go around it, gotta go through it, Bm7 10 Its gonna…" at bounding box center [261, 25] width 419 height 812
click at [172, 381] on pre "Oh lord take my mama home" at bounding box center [261, 387] width 419 height 12
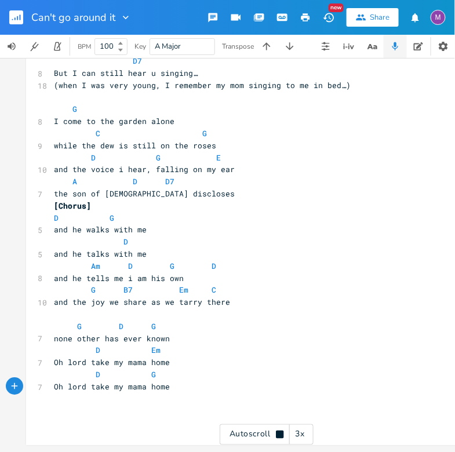
scroll to position [496, 0]
click at [86, 347] on span "D Em" at bounding box center [107, 350] width 107 height 10
click at [157, 345] on span "D Em" at bounding box center [121, 350] width 135 height 10
click at [13, 13] on rect "button" at bounding box center [16, 17] width 14 height 14
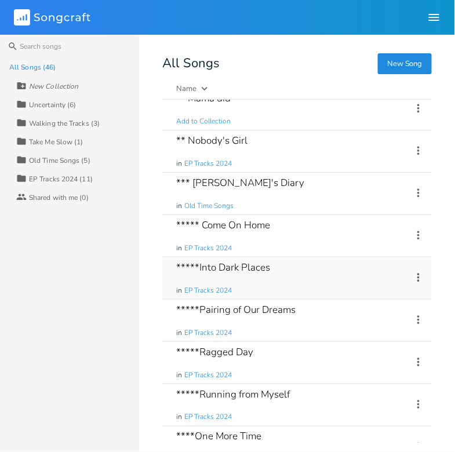
scroll to position [17, 0]
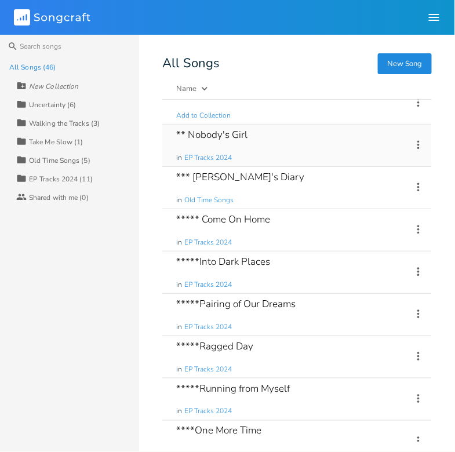
click at [269, 152] on div "** Nobody's Girl in EP Tracks 2024" at bounding box center [287, 146] width 222 height 42
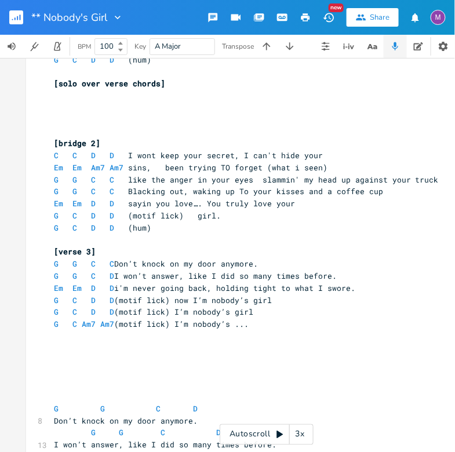
scroll to position [350, 0]
